Goal: Information Seeking & Learning: Compare options

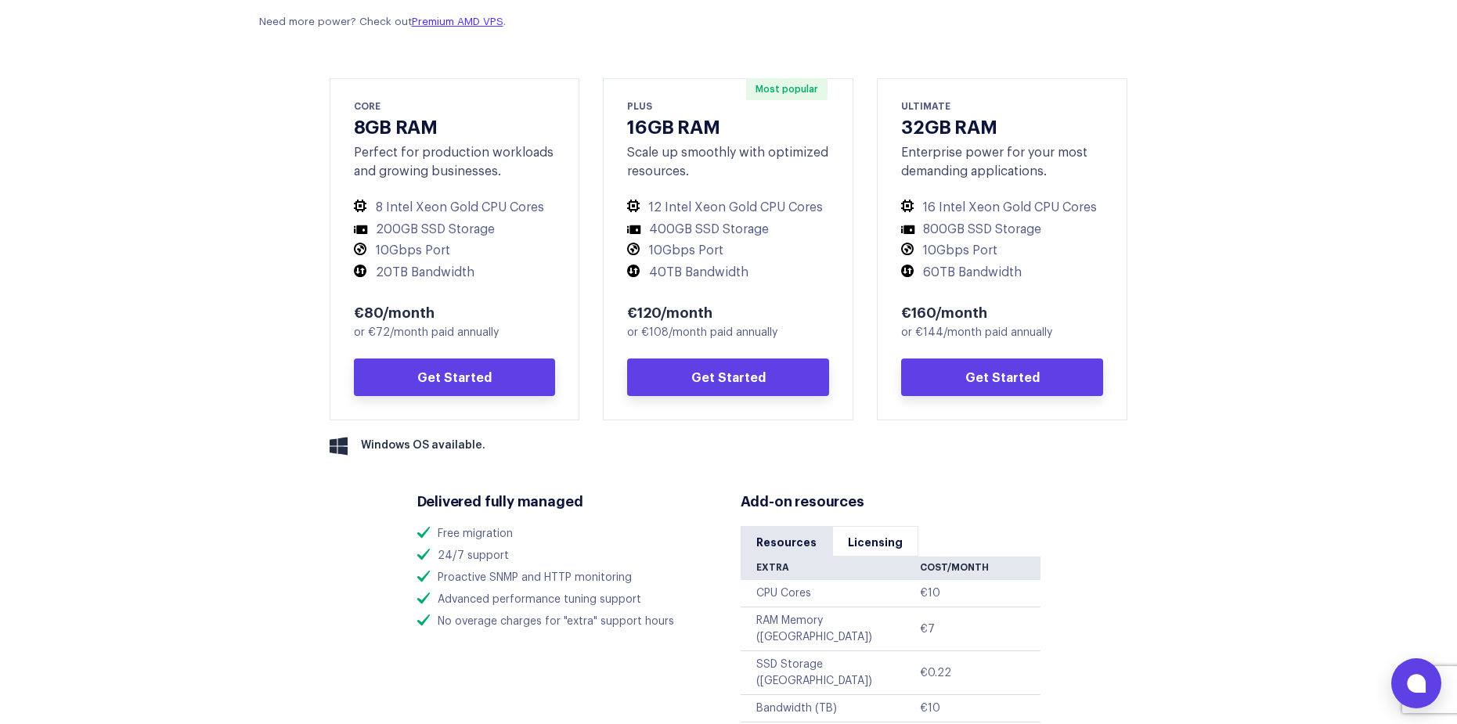
scroll to position [705, 0]
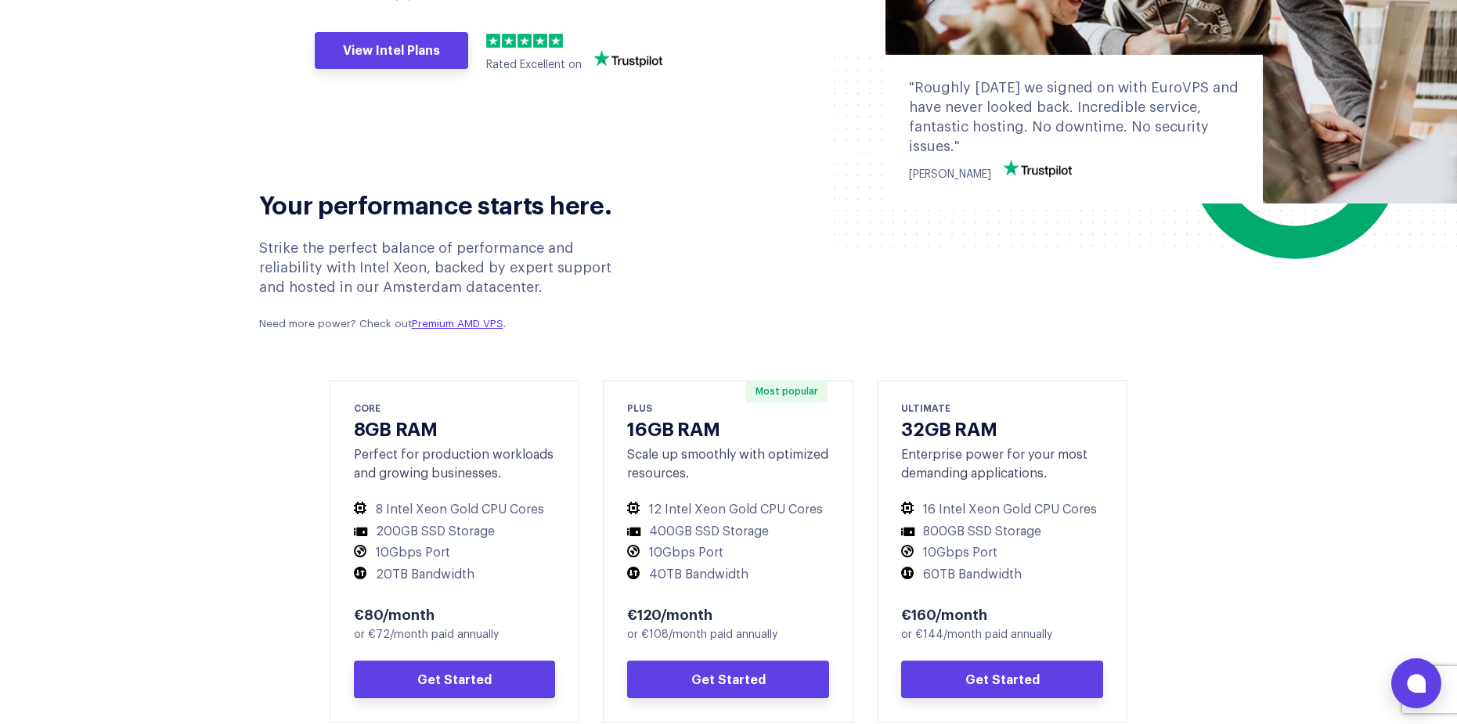
drag, startPoint x: 483, startPoint y: 162, endPoint x: 465, endPoint y: 222, distance: 62.9
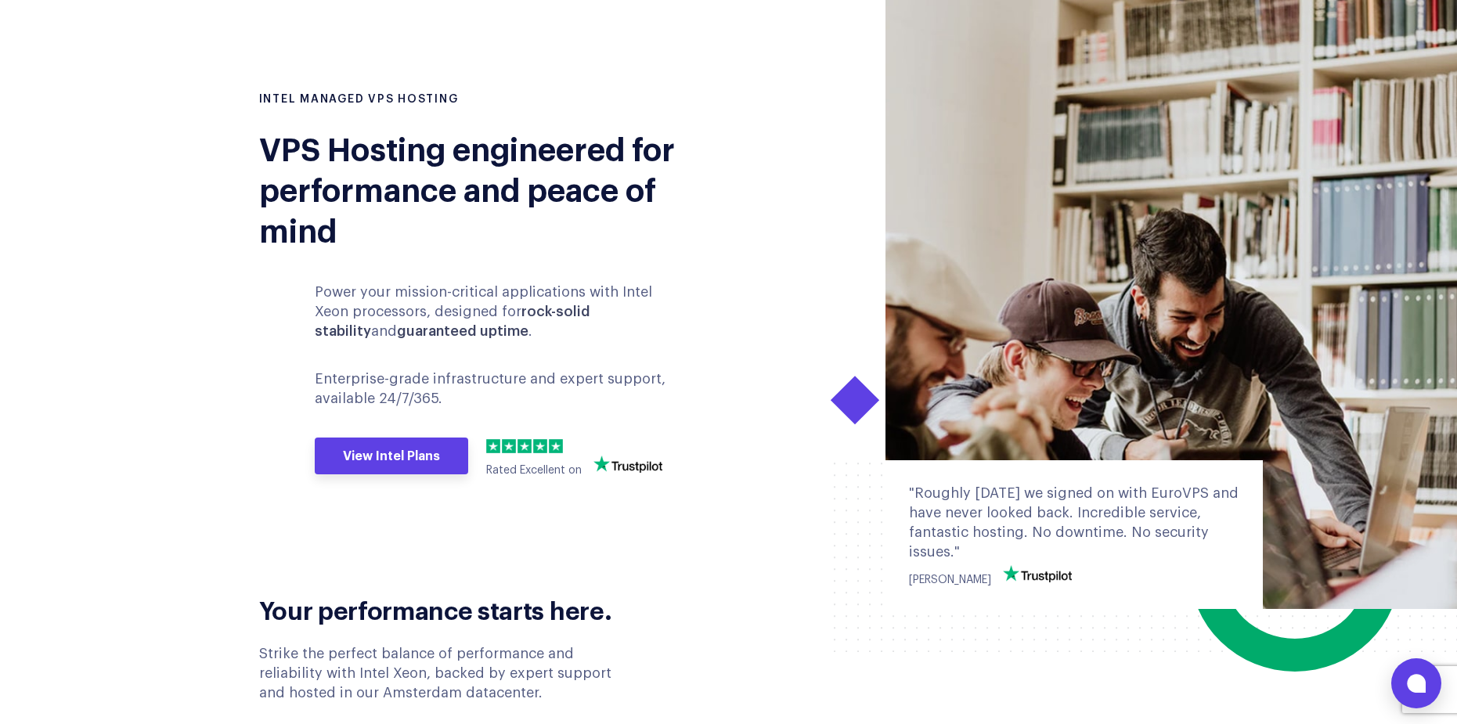
scroll to position [0, 0]
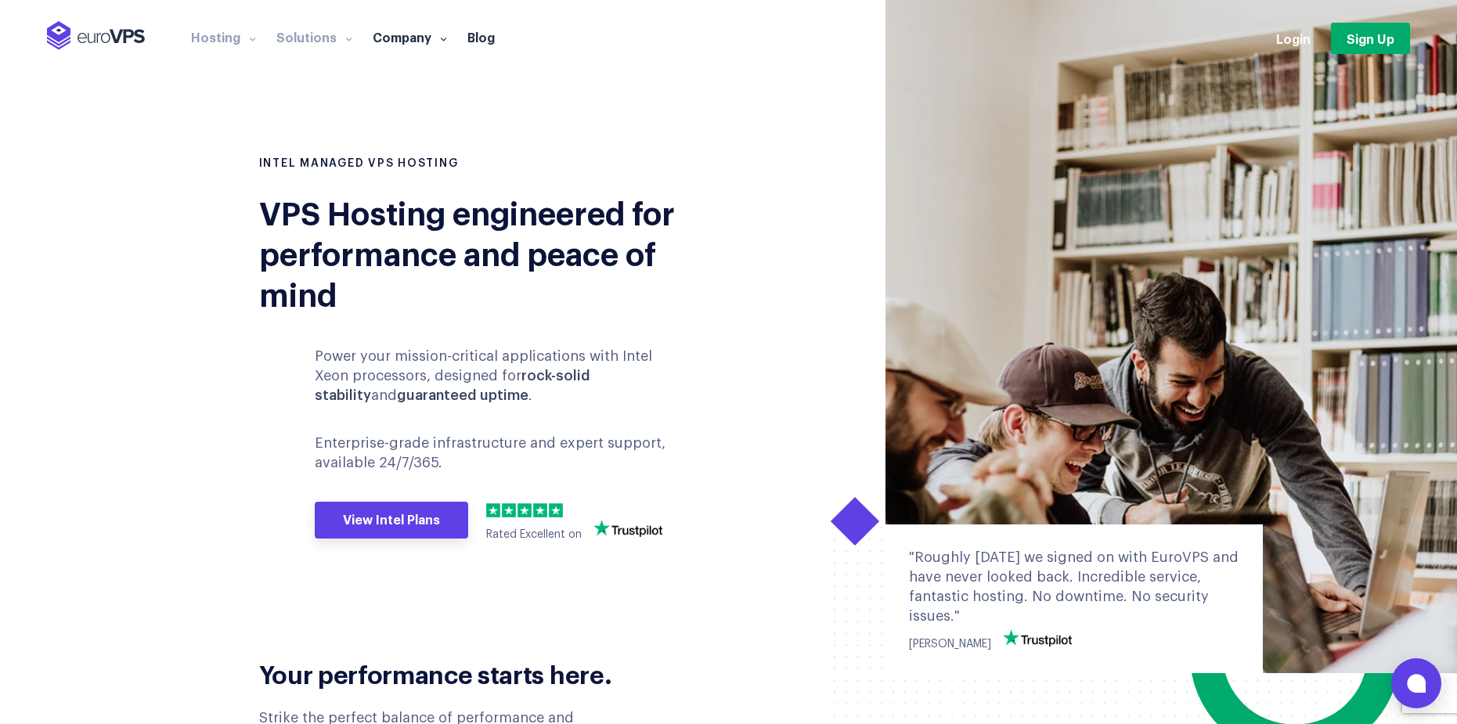
click at [281, 37] on link "Solutions" at bounding box center [314, 37] width 96 height 16
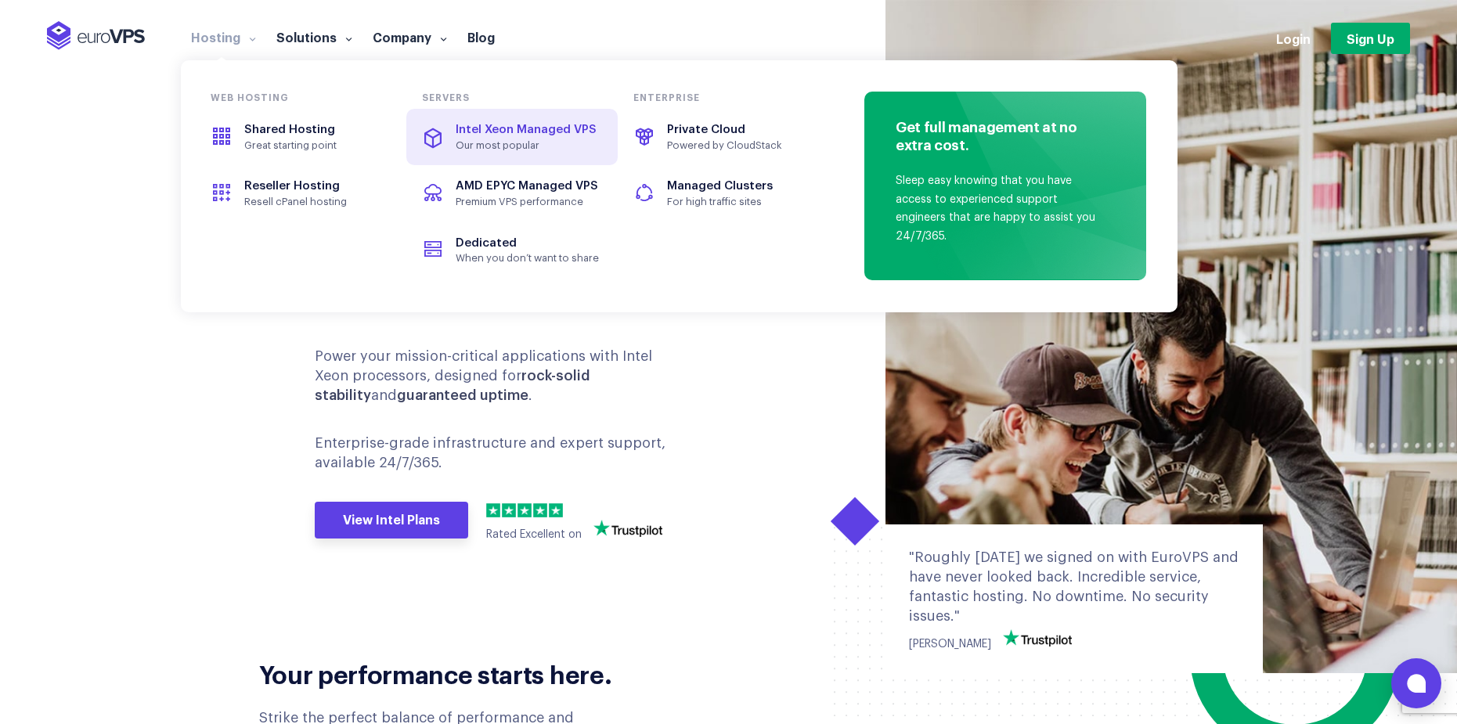
click at [527, 117] on link "Intel Xeon Managed VPS Our most popular" at bounding box center [511, 137] width 211 height 56
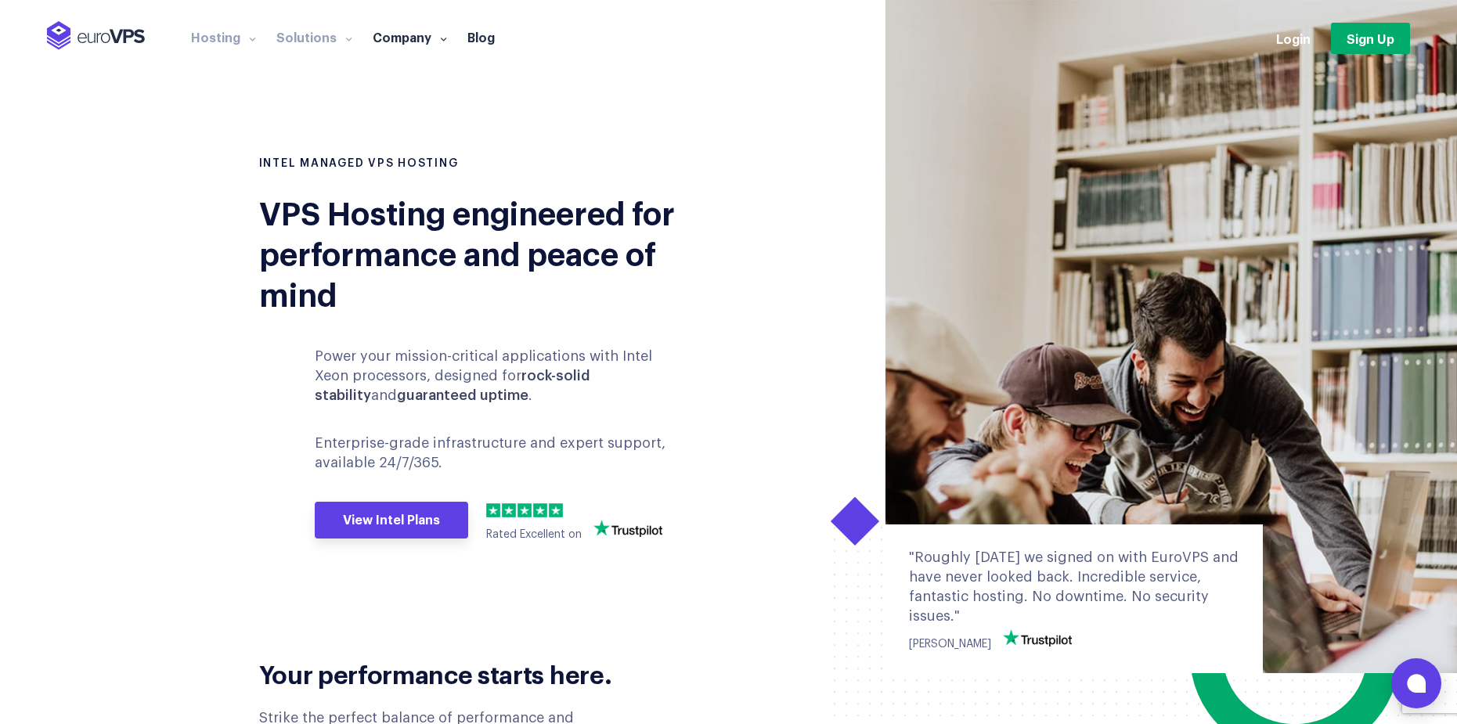
click at [323, 39] on link "Solutions" at bounding box center [314, 37] width 96 height 16
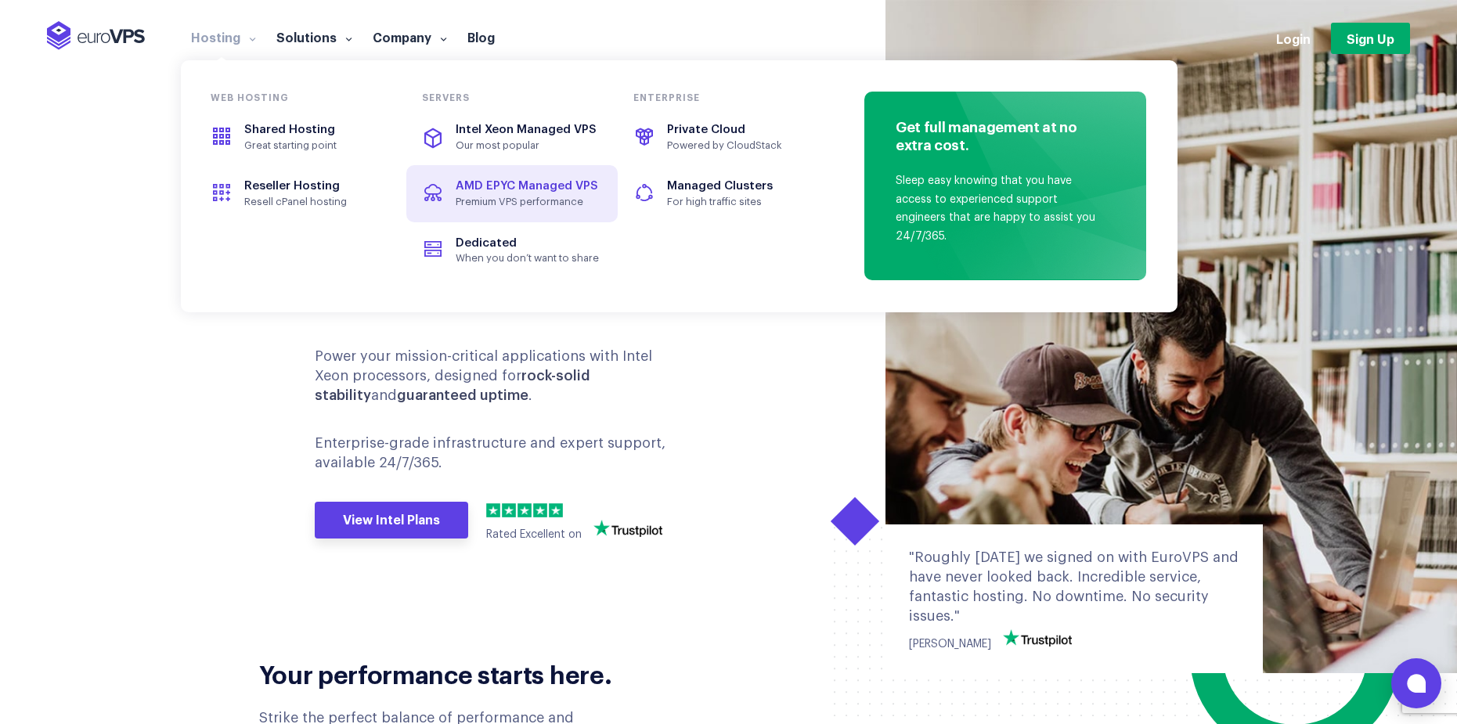
click at [468, 185] on span "AMD EPYC Managed VPS" at bounding box center [527, 186] width 143 height 12
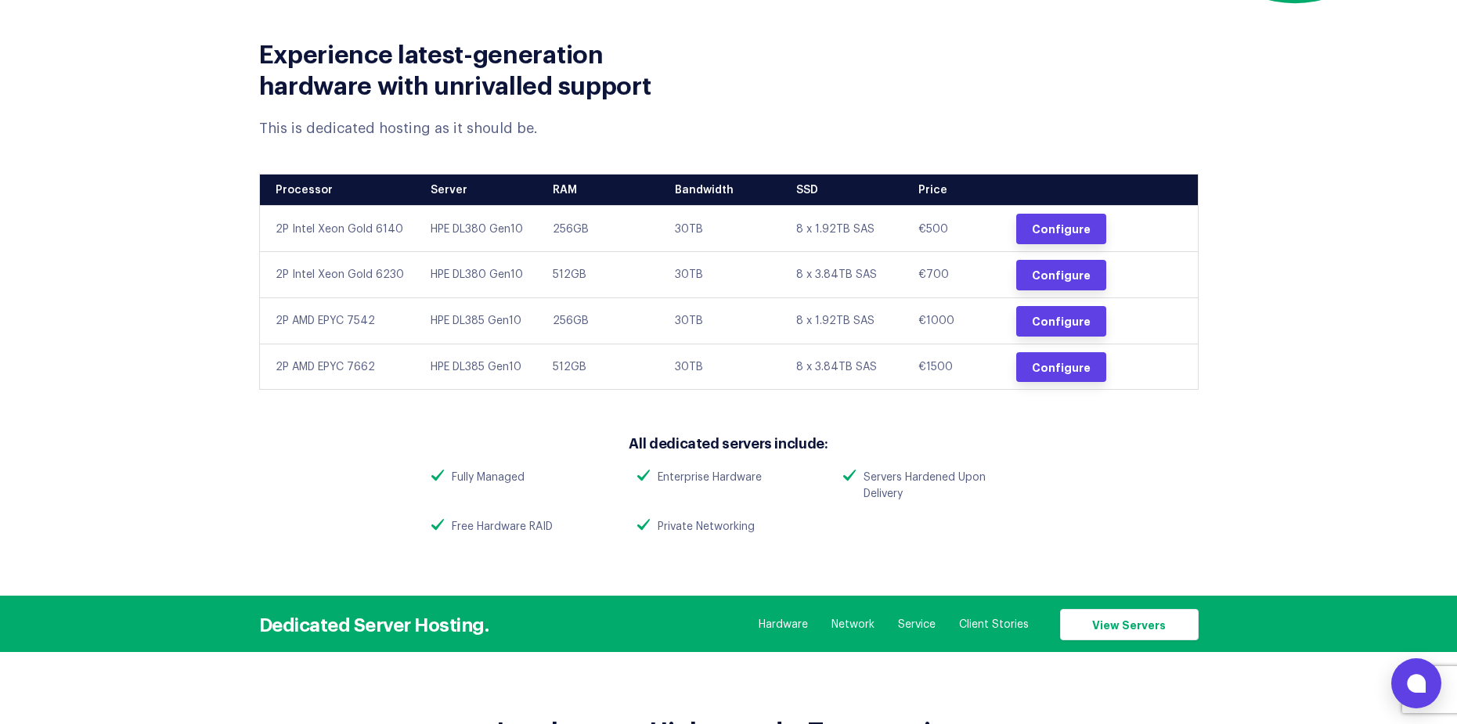
scroll to position [705, 0]
